Goal: Task Accomplishment & Management: Use online tool/utility

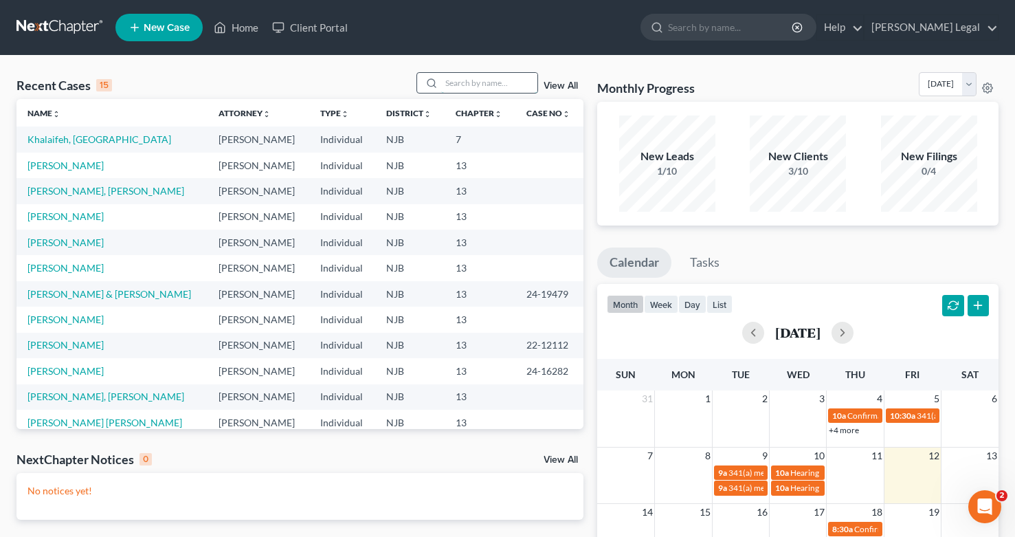
click at [491, 78] on input "search" at bounding box center [489, 83] width 96 height 20
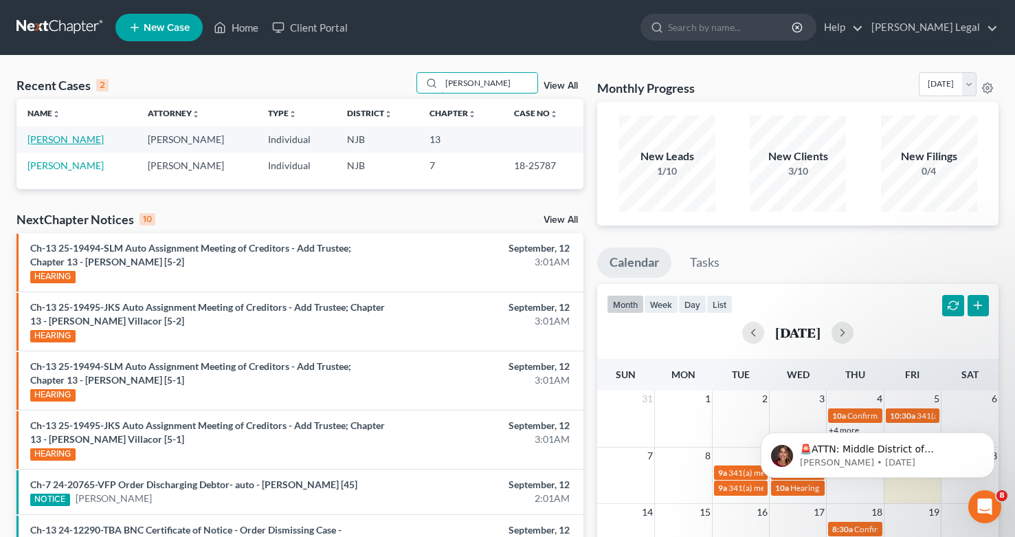
type input "[PERSON_NAME]"
click at [92, 141] on link "[PERSON_NAME]" at bounding box center [65, 139] width 76 height 12
select select "5"
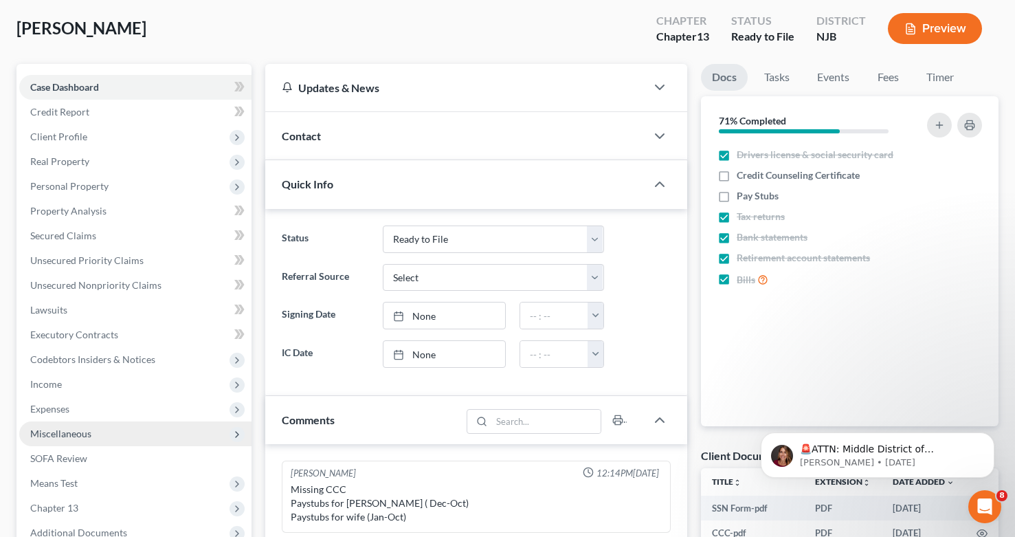
scroll to position [106, 0]
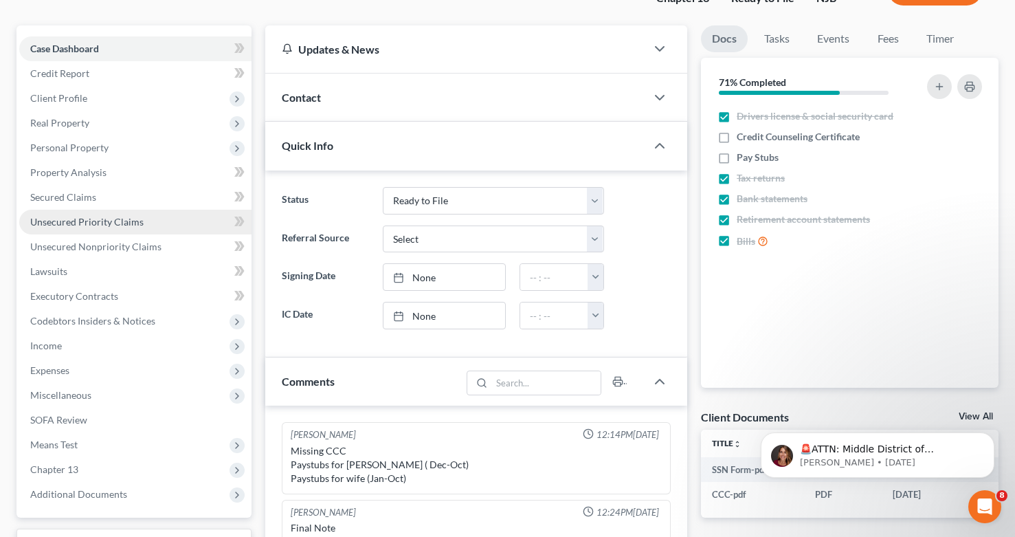
click at [112, 223] on span "Unsecured Priority Claims" at bounding box center [86, 222] width 113 height 12
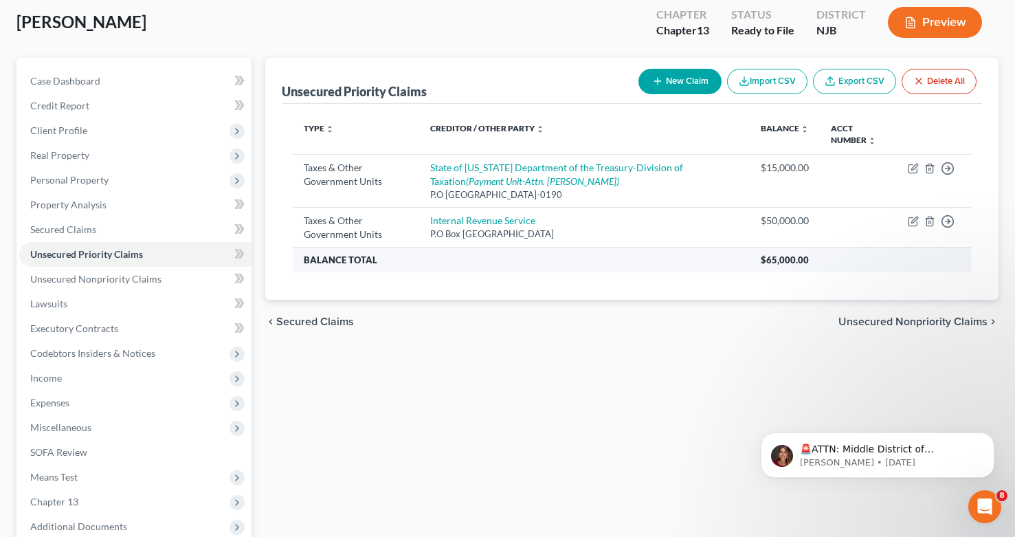
scroll to position [85, 0]
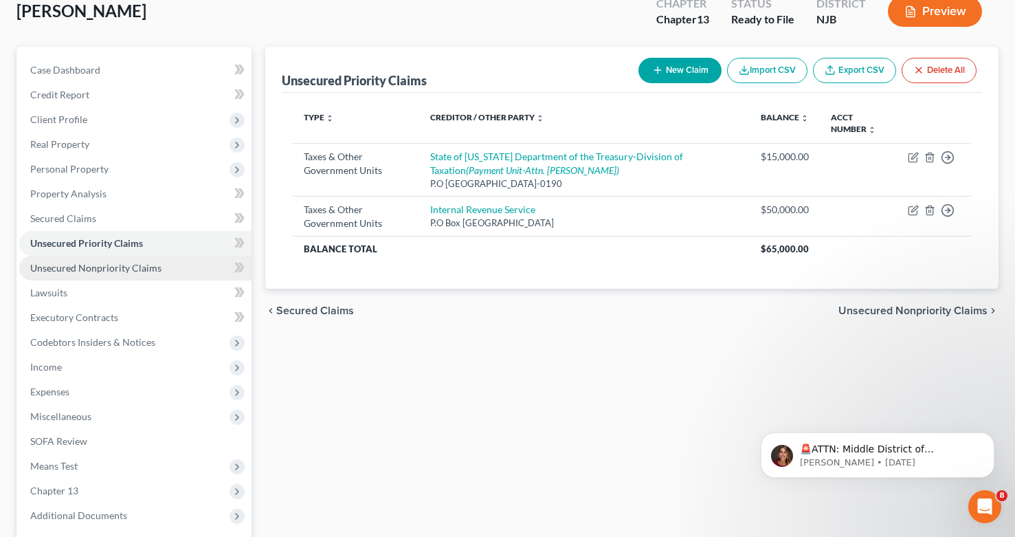
click at [109, 275] on link "Unsecured Nonpriority Claims" at bounding box center [135, 268] width 232 height 25
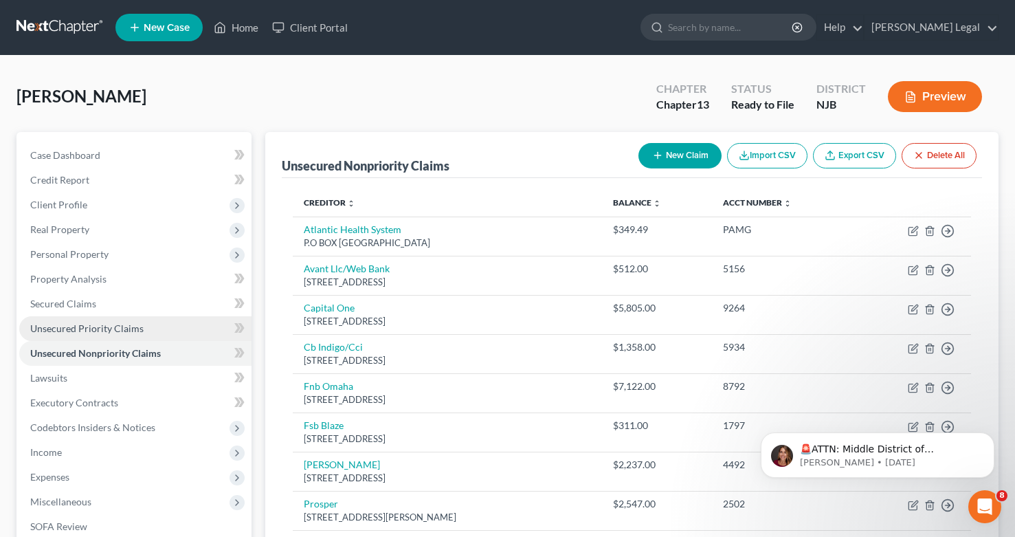
click at [129, 331] on span "Unsecured Priority Claims" at bounding box center [86, 328] width 113 height 12
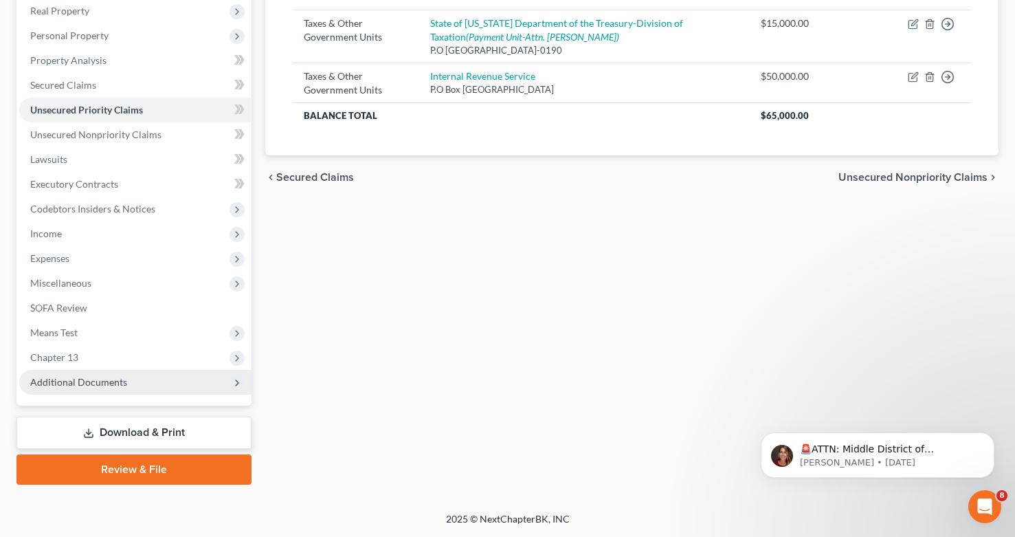
scroll to position [218, 0]
click at [80, 376] on span "Additional Documents" at bounding box center [78, 382] width 97 height 12
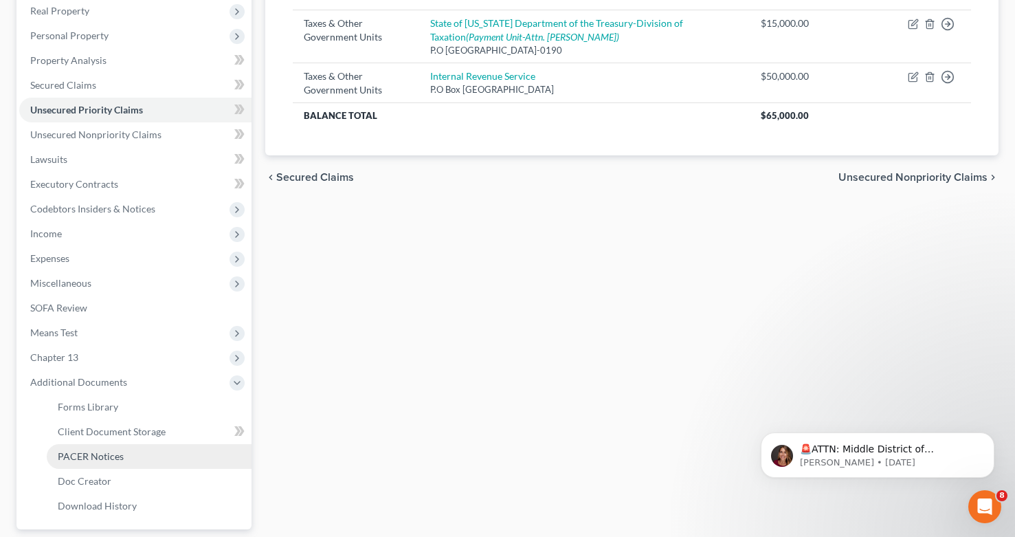
click at [95, 447] on link "PACER Notices" at bounding box center [149, 456] width 205 height 25
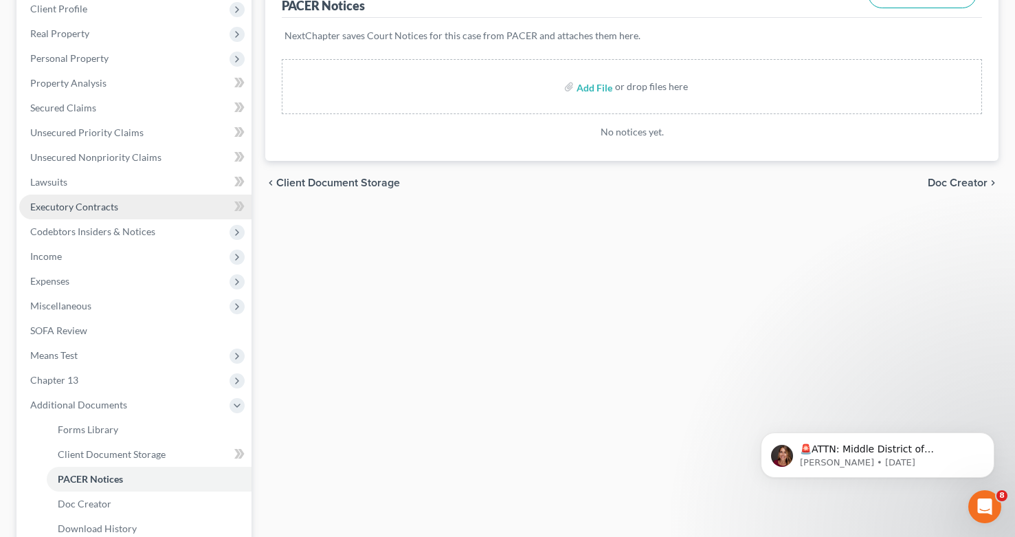
scroll to position [216, 0]
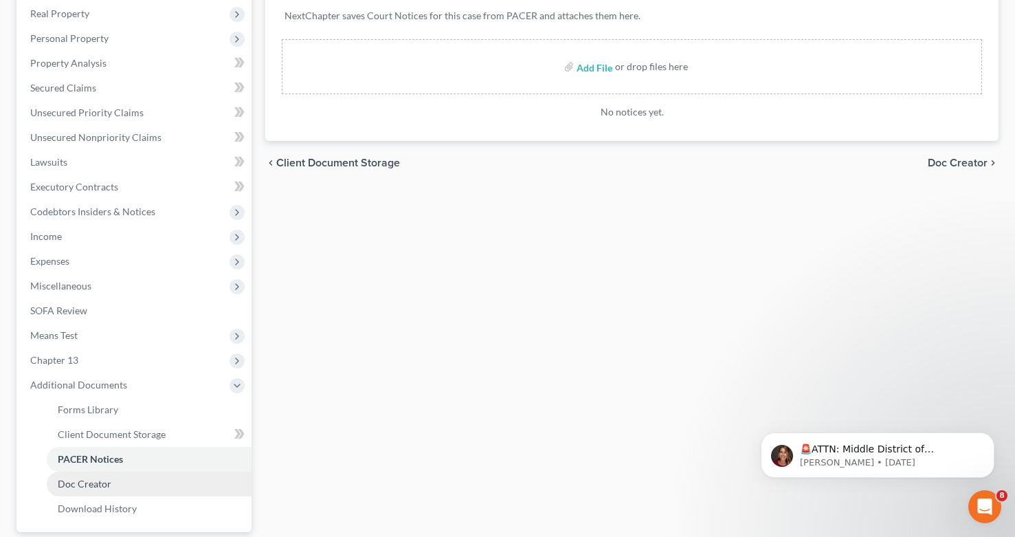
click at [98, 481] on span "Doc Creator" at bounding box center [85, 483] width 54 height 12
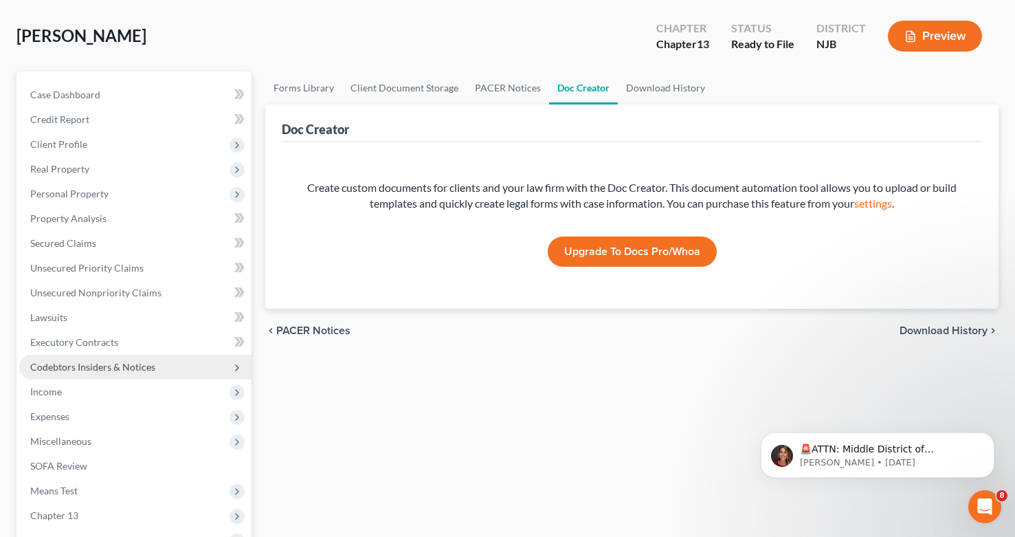
scroll to position [65, 0]
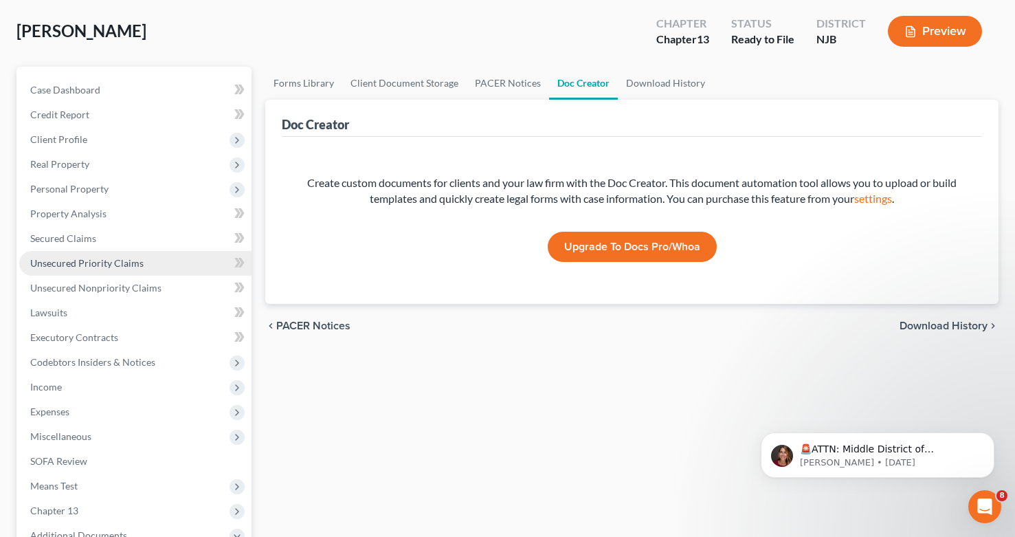
click at [91, 273] on link "Unsecured Priority Claims" at bounding box center [135, 263] width 232 height 25
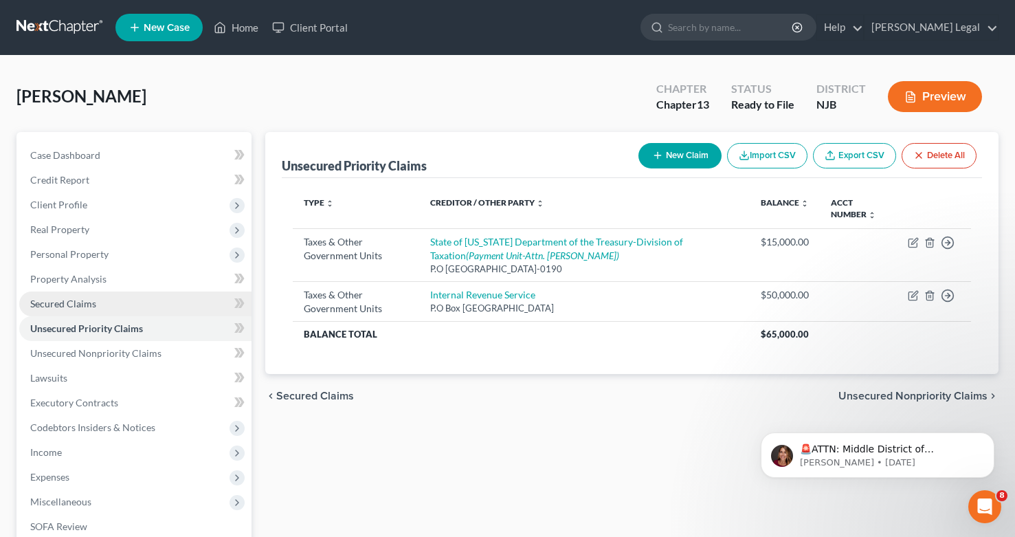
click at [69, 301] on span "Secured Claims" at bounding box center [63, 303] width 66 height 12
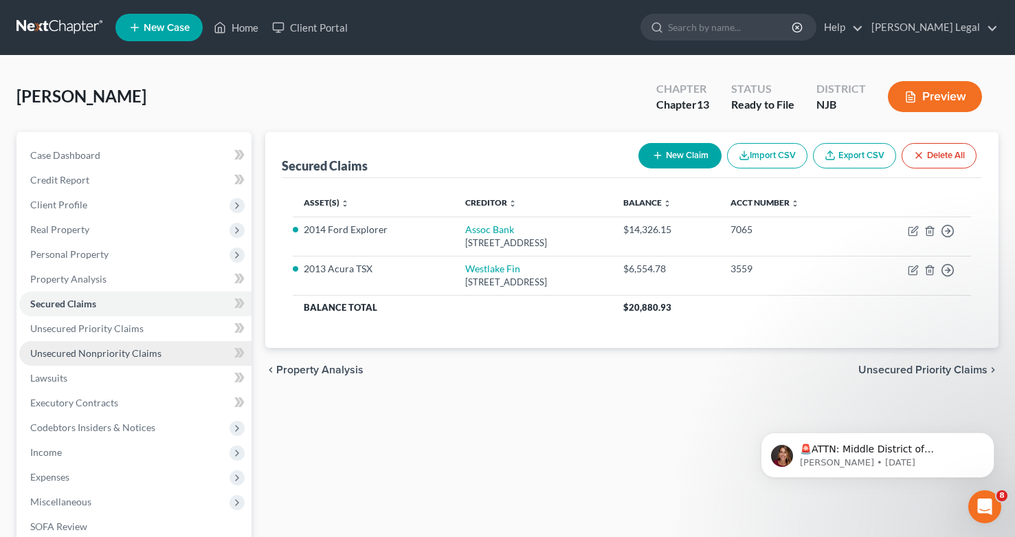
click at [84, 344] on link "Unsecured Nonpriority Claims" at bounding box center [135, 353] width 232 height 25
